Goal: Complete application form

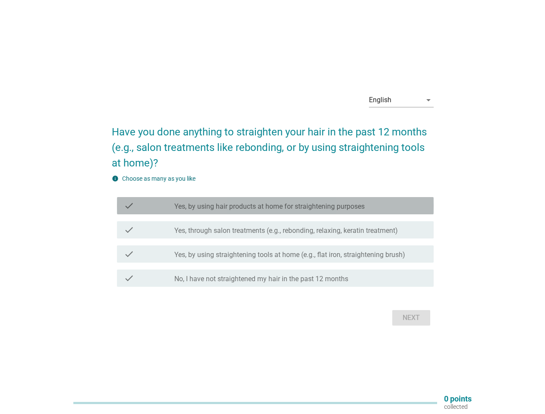
click at [273, 207] on label "Yes, by using hair products at home for straightening purposes" at bounding box center [269, 206] width 190 height 9
click at [401, 100] on div "English" at bounding box center [395, 100] width 53 height 14
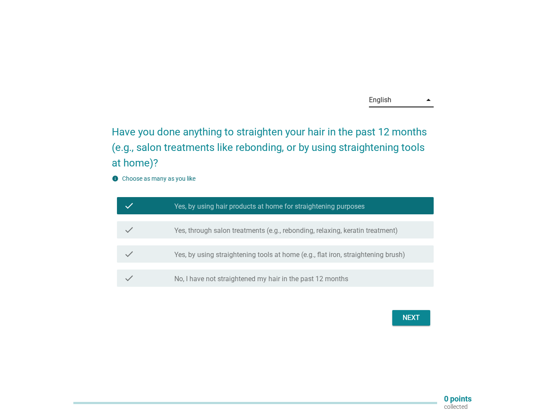
click at [273, 232] on label "Yes, through salon treatments (e.g., rebonding, relaxing, keratin treatment)" at bounding box center [285, 230] width 223 height 9
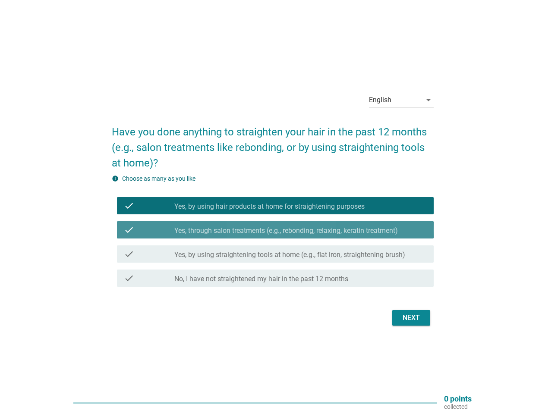
click at [275, 206] on label "Yes, by using hair products at home for straightening purposes" at bounding box center [269, 206] width 190 height 9
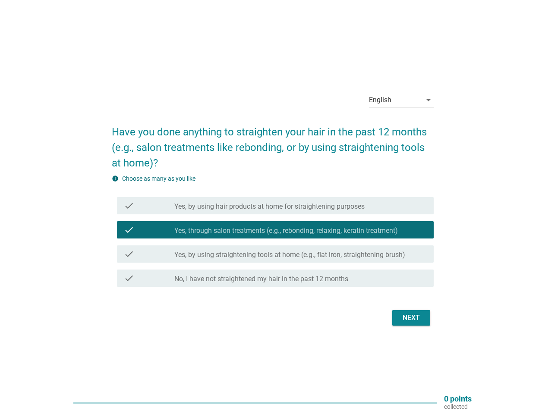
click at [275, 206] on label "Yes, by using hair products at home for straightening purposes" at bounding box center [269, 206] width 190 height 9
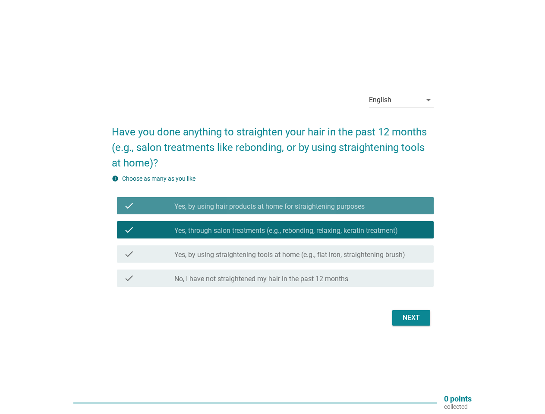
click at [269, 207] on label "Yes, by using hair products at home for straightening purposes" at bounding box center [269, 206] width 190 height 9
click at [275, 230] on label "Yes, through salon treatments (e.g., rebonding, relaxing, keratin treatment)" at bounding box center [285, 230] width 223 height 9
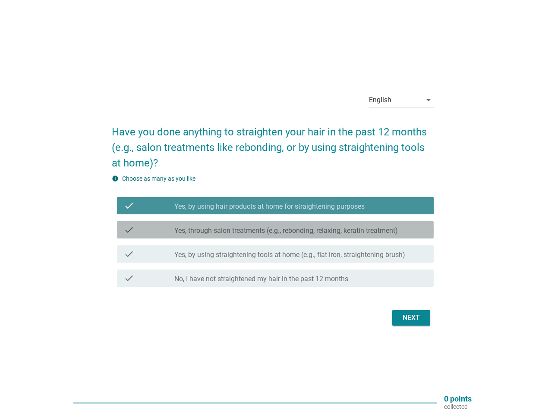
click at [275, 230] on label "Yes, through salon treatments (e.g., rebonding, relaxing, keratin treatment)" at bounding box center [285, 230] width 223 height 9
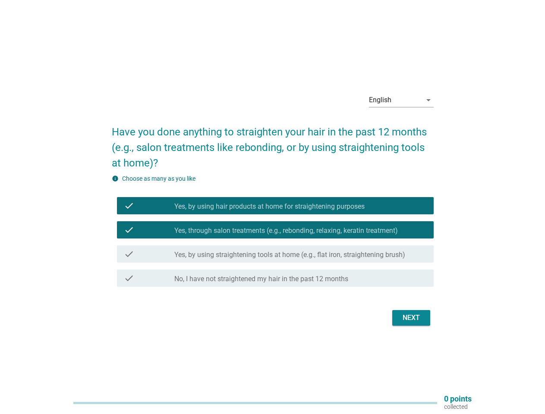
click at [286, 231] on label "Yes, through salon treatments (e.g., rebonding, relaxing, keratin treatment)" at bounding box center [285, 230] width 223 height 9
